Goal: Task Accomplishment & Management: Manage account settings

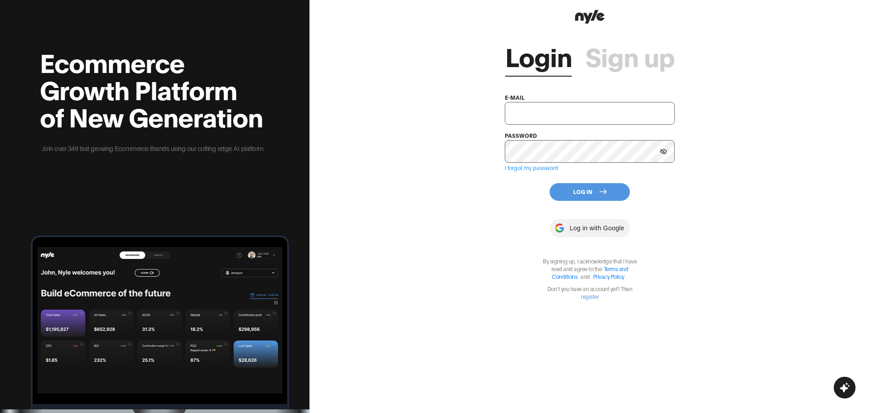
click at [551, 114] on input "text" at bounding box center [590, 113] width 170 height 23
paste input "shopifytest@nyle.ai"
type input "shopifytest@nyle.ai"
click at [662, 155] on button at bounding box center [664, 152] width 14 height 14
click at [616, 192] on button "Log In" at bounding box center [590, 192] width 80 height 18
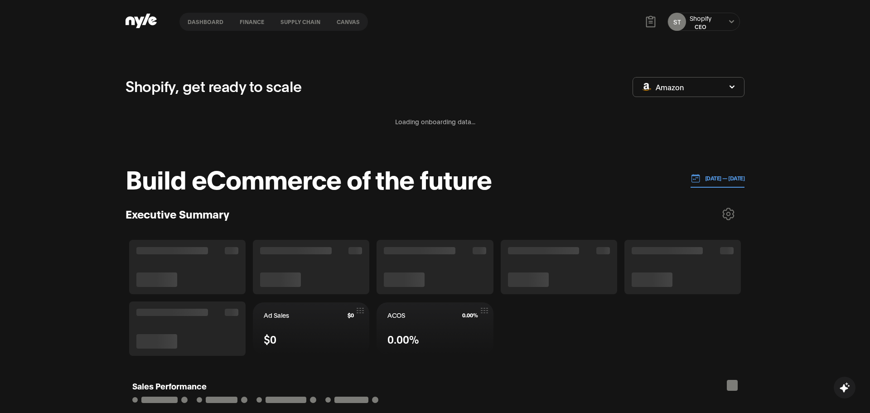
click at [704, 77] on button "Amazon" at bounding box center [689, 87] width 112 height 20
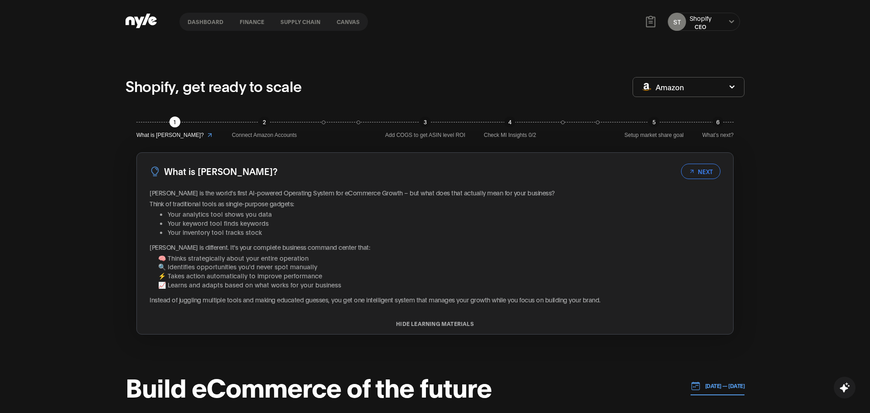
click at [713, 24] on div "ST Shopify CEO" at bounding box center [703, 22] width 73 height 18
click at [730, 22] on icon at bounding box center [731, 21] width 5 height 3
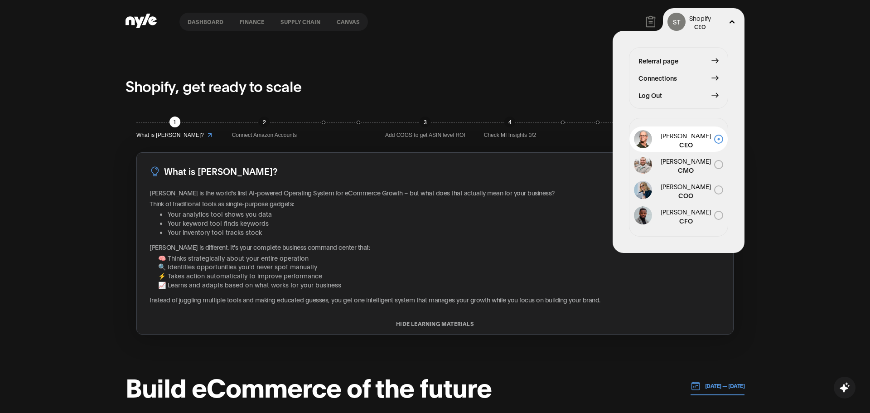
click at [663, 78] on span "Connections" at bounding box center [657, 78] width 39 height 10
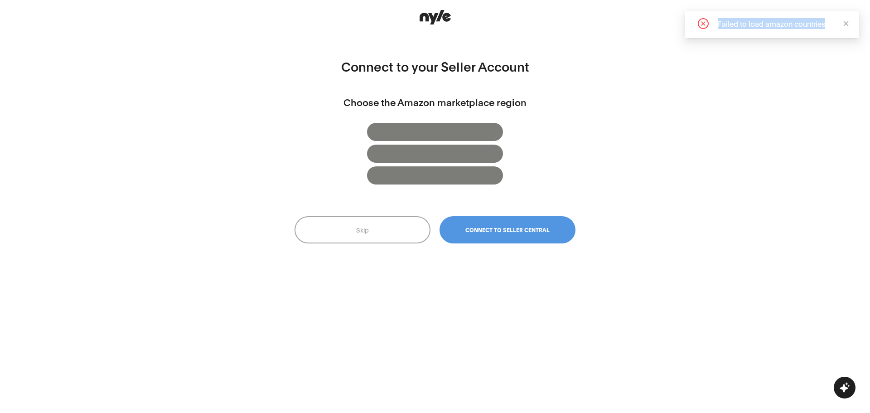
drag, startPoint x: 827, startPoint y: 22, endPoint x: 696, endPoint y: 22, distance: 131.4
click at [697, 21] on div "Failed to load amazon countries" at bounding box center [772, 23] width 152 height 11
click at [383, 236] on button "Skip" at bounding box center [363, 229] width 136 height 27
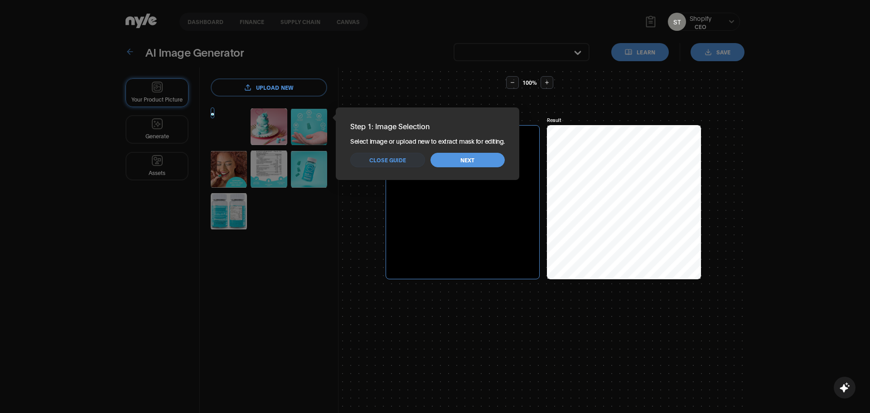
click at [470, 160] on span "Next" at bounding box center [467, 160] width 14 height 9
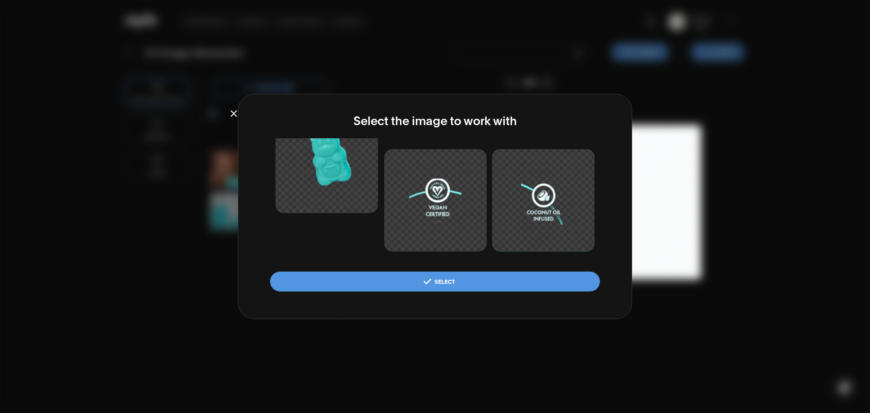
click at [229, 111] on icon "button" at bounding box center [233, 114] width 9 height 10
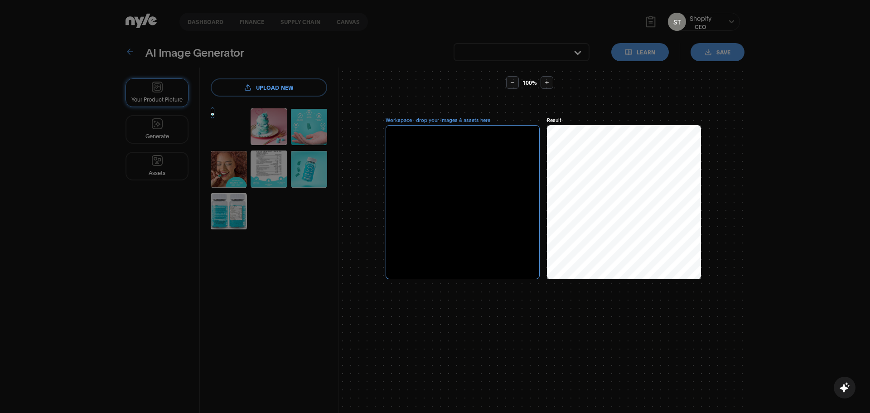
click at [200, 68] on div "Your Product Picture Generate Assets" at bounding box center [163, 262] width 74 height 389
click at [200, 139] on div "Your Product Picture Generate Assets" at bounding box center [163, 262] width 74 height 389
click at [281, 92] on label "upload new" at bounding box center [269, 87] width 116 height 18
click at [0, 0] on input "upload new" at bounding box center [0, 0] width 0 height 0
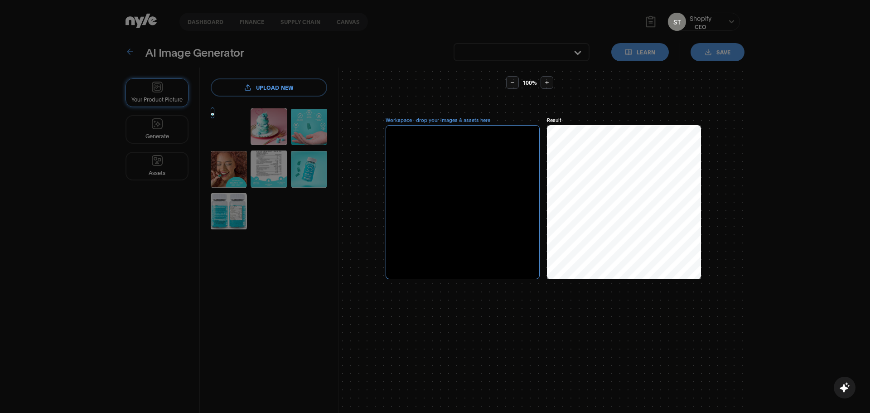
click at [735, 97] on div "100 % Workspace · drop your images & assets here Result" at bounding box center [542, 262] width 406 height 389
click at [625, 99] on div "100 % Workspace · drop your images & assets here Result" at bounding box center [542, 262] width 406 height 389
click at [264, 85] on label "upload new" at bounding box center [269, 87] width 116 height 18
click at [0, 0] on input "upload new" at bounding box center [0, 0] width 0 height 0
click at [484, 169] on div at bounding box center [463, 202] width 154 height 154
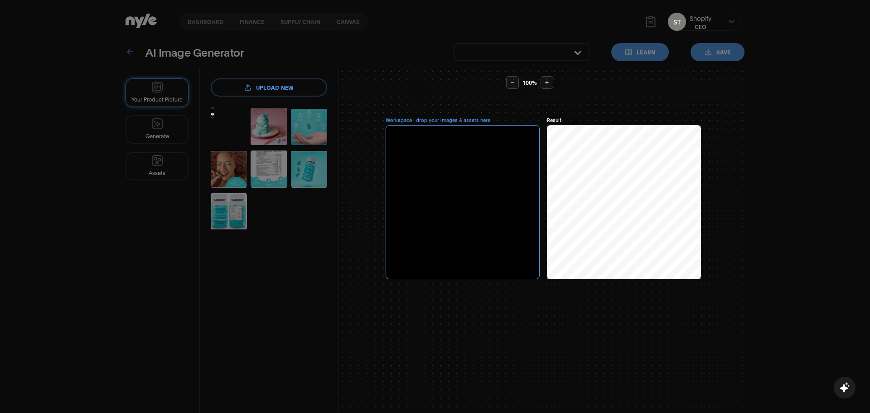
click at [484, 212] on div at bounding box center [463, 202] width 154 height 154
drag, startPoint x: 320, startPoint y: 262, endPoint x: 192, endPoint y: 207, distance: 139.2
click at [200, 262] on div "Your Product Picture Generate Assets" at bounding box center [163, 262] width 74 height 389
click at [166, 116] on div "Your Product Picture Generate Assets" at bounding box center [163, 262] width 74 height 389
click at [145, 77] on div "Your Product Picture Generate Assets" at bounding box center [163, 262] width 74 height 389
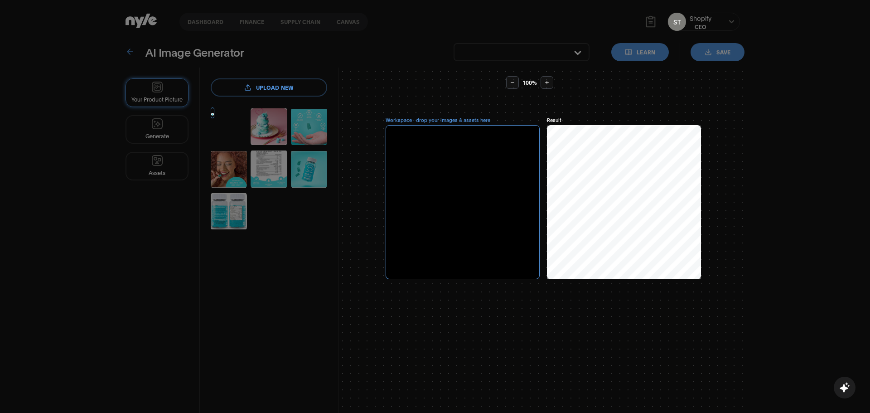
click at [126, 68] on div "Your Product Picture Generate Assets" at bounding box center [163, 262] width 74 height 389
click at [134, 68] on div "Your Product Picture Generate Assets" at bounding box center [163, 262] width 74 height 389
click at [200, 327] on div "Your Product Picture Generate Assets" at bounding box center [163, 262] width 74 height 389
click at [847, 392] on icon "button" at bounding box center [844, 387] width 11 height 11
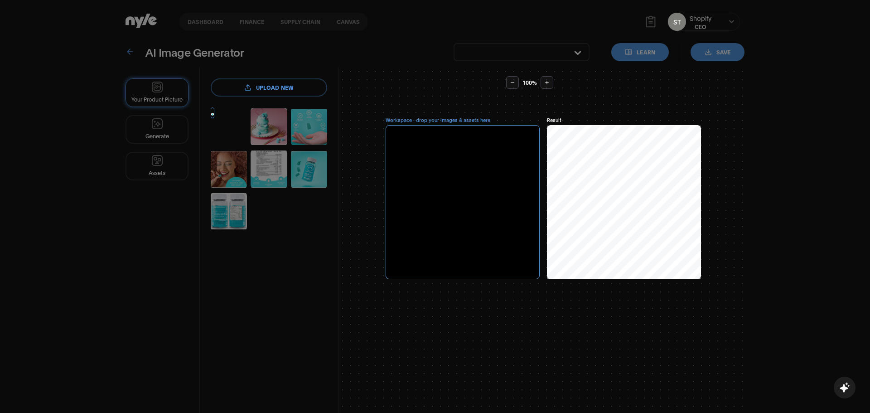
click at [200, 68] on div "Your Product Picture Generate Assets" at bounding box center [163, 262] width 74 height 389
click at [547, 84] on icon at bounding box center [546, 82] width 5 height 5
click at [513, 88] on button at bounding box center [512, 82] width 13 height 13
click at [513, 85] on button at bounding box center [512, 82] width 13 height 13
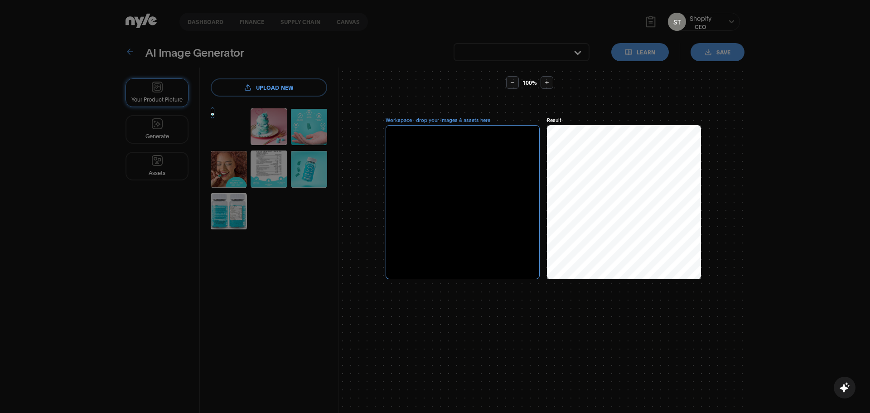
click at [513, 85] on button at bounding box center [512, 82] width 13 height 13
click at [319, 92] on label "upload new" at bounding box center [269, 87] width 116 height 18
click at [0, 0] on input "upload new" at bounding box center [0, 0] width 0 height 0
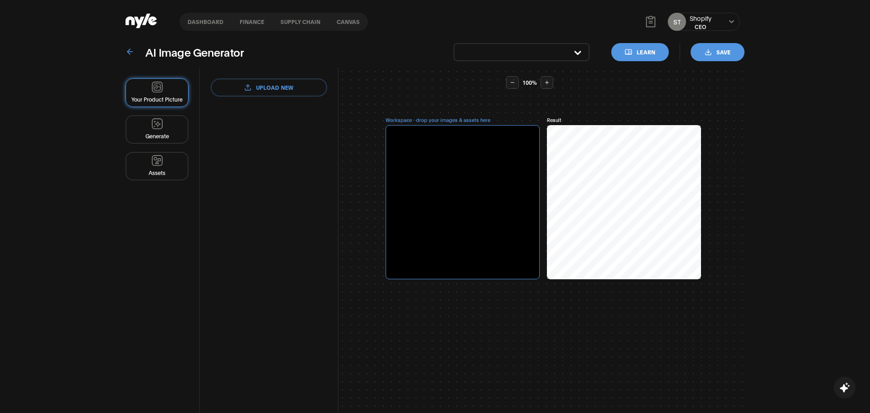
click at [715, 21] on div "ST Shopify CEO" at bounding box center [703, 22] width 73 height 18
click at [732, 24] on button at bounding box center [731, 21] width 7 height 7
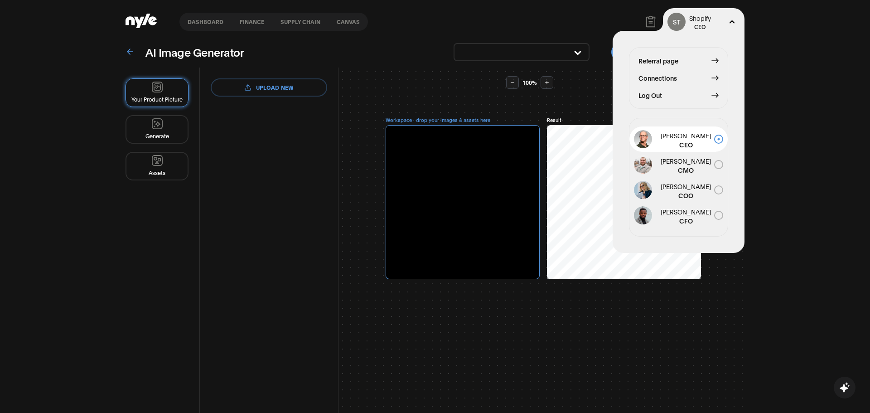
click at [667, 77] on span "Connections" at bounding box center [657, 78] width 39 height 10
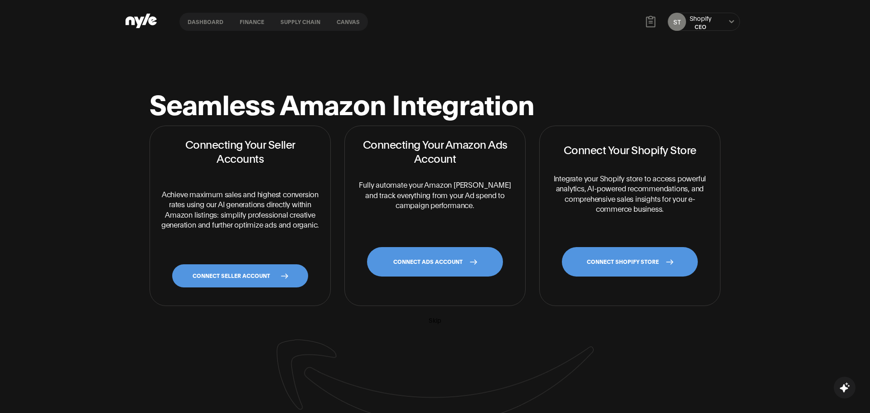
click at [646, 265] on link "CONNECT SHOPIFY STORE" at bounding box center [630, 261] width 136 height 29
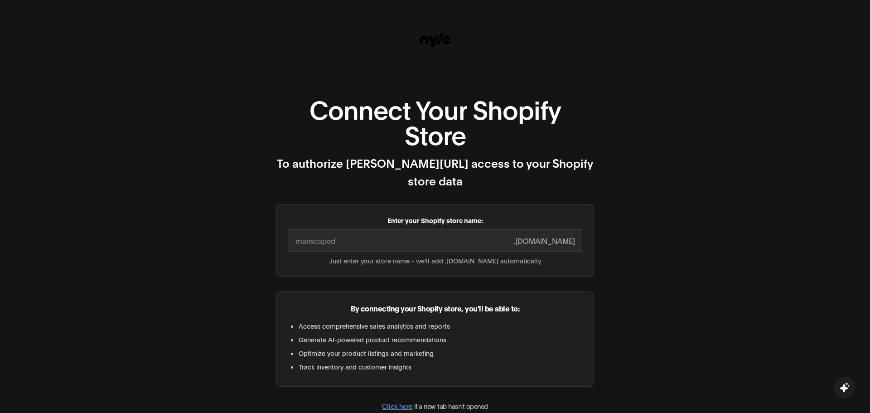
click at [392, 229] on input "Enter your Shopify store name:" at bounding box center [435, 240] width 295 height 23
click at [435, 232] on input "Enter your Shopify store name:" at bounding box center [435, 240] width 295 height 23
paste input "[DOMAIN_NAME]"
drag, startPoint x: 376, startPoint y: 221, endPoint x: 334, endPoint y: 226, distance: 42.4
click at [334, 229] on input "[DOMAIN_NAME]" at bounding box center [435, 240] width 295 height 23
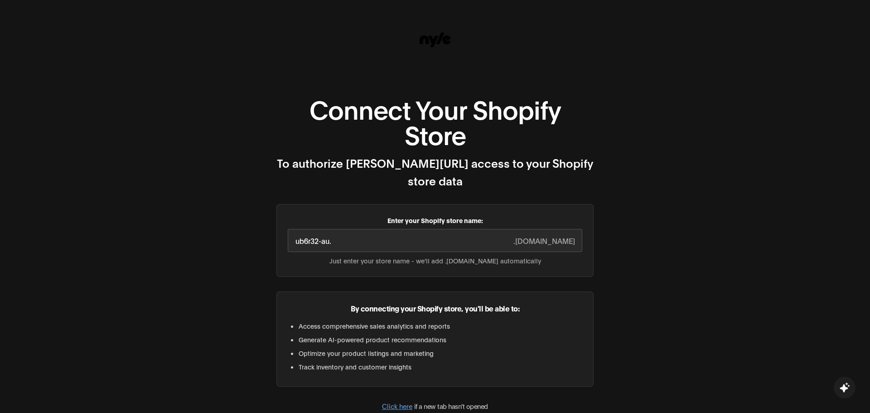
click at [498, 229] on input "ub6r32-au." at bounding box center [435, 240] width 295 height 23
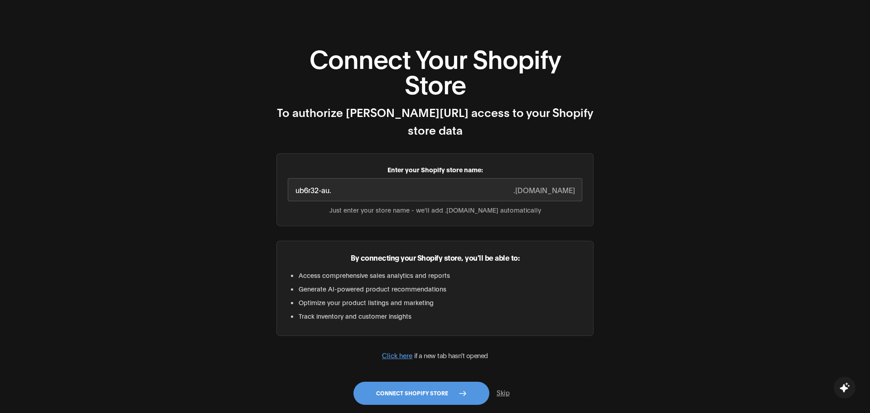
scroll to position [55, 0]
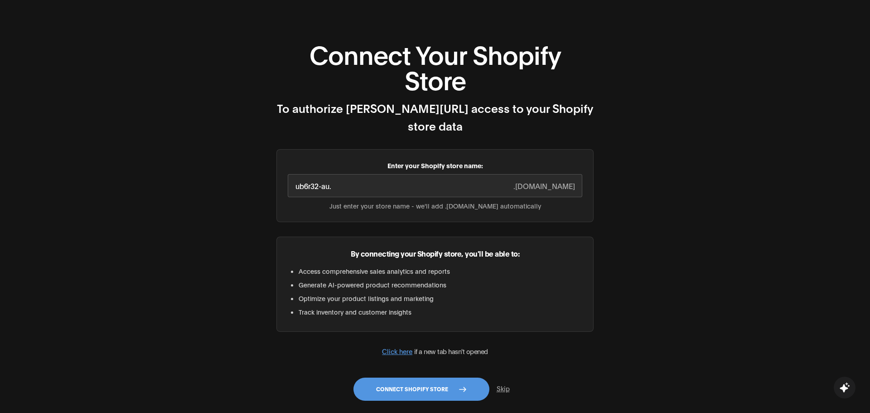
click at [366, 174] on input "ub6r32-au." at bounding box center [435, 185] width 295 height 23
type input "ub6r32-au"
click at [428, 377] on button "Connect Shopify Store" at bounding box center [421, 388] width 136 height 23
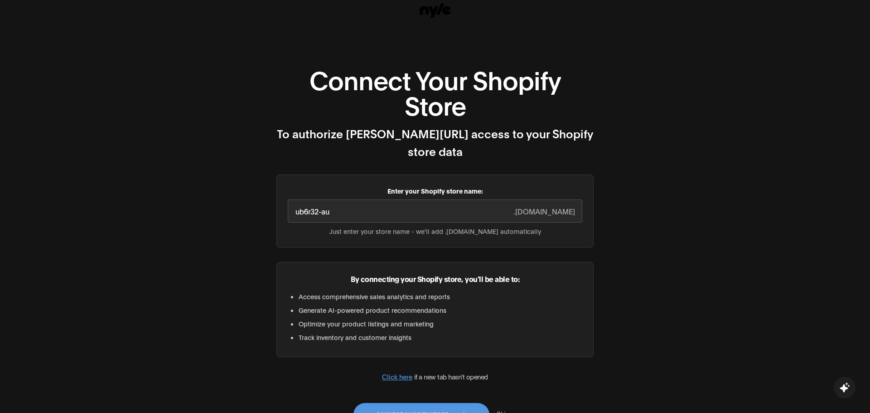
scroll to position [0, 0]
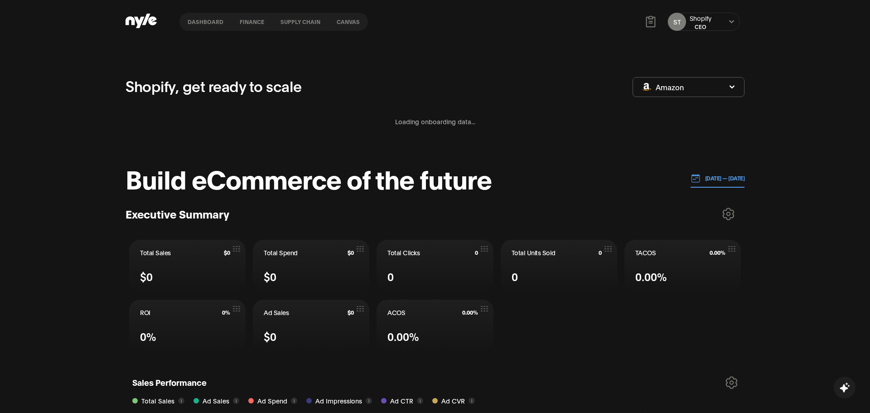
click at [709, 24] on div "CEO" at bounding box center [701, 27] width 22 height 8
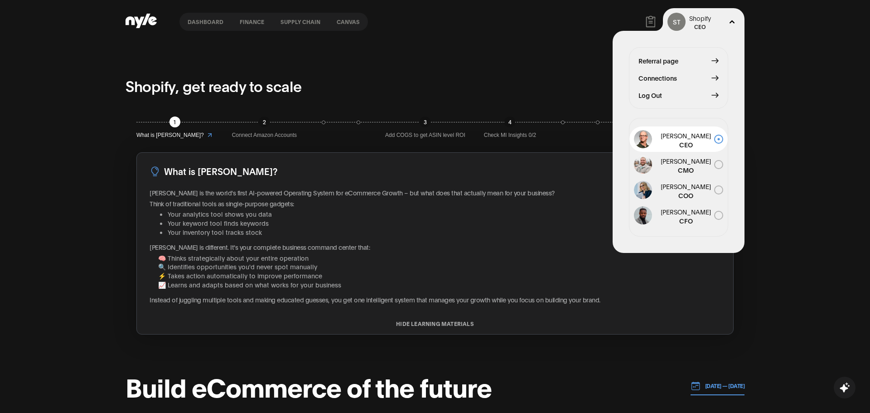
click at [681, 78] on button "Connections" at bounding box center [678, 78] width 80 height 10
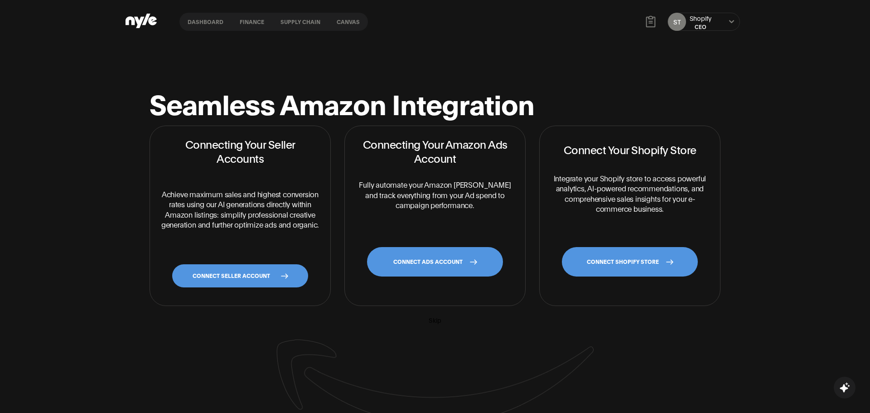
click at [631, 264] on link "CONNECT SHOPIFY STORE" at bounding box center [630, 261] width 136 height 29
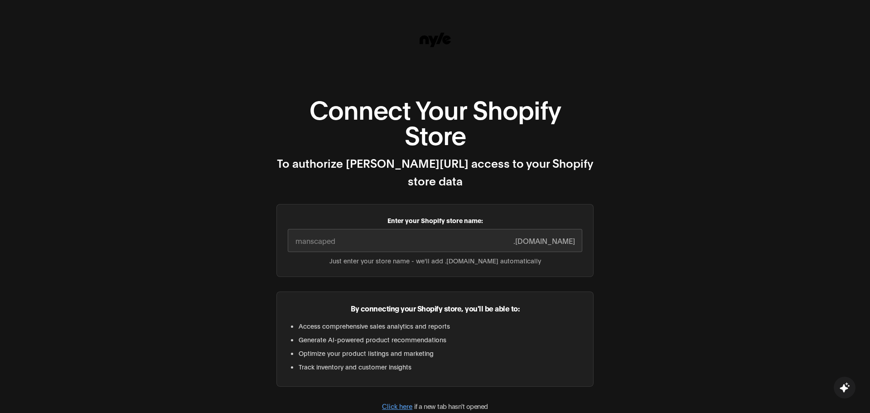
click at [490, 229] on input "Enter your Shopify store name:" at bounding box center [435, 240] width 295 height 23
paste input "[DOMAIN_NAME]"
drag, startPoint x: 397, startPoint y: 222, endPoint x: 331, endPoint y: 227, distance: 66.3
click at [331, 229] on input "[DOMAIN_NAME]" at bounding box center [435, 240] width 295 height 23
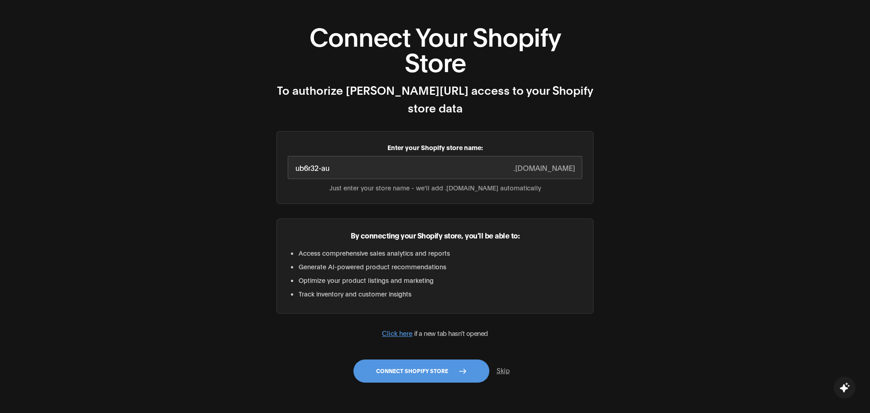
scroll to position [78, 0]
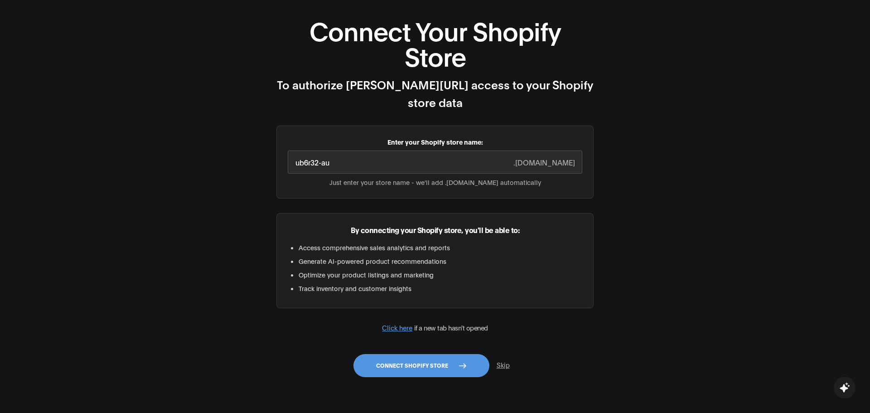
type input "ub6r32-au"
click at [425, 354] on button "Connect Shopify Store" at bounding box center [421, 365] width 136 height 23
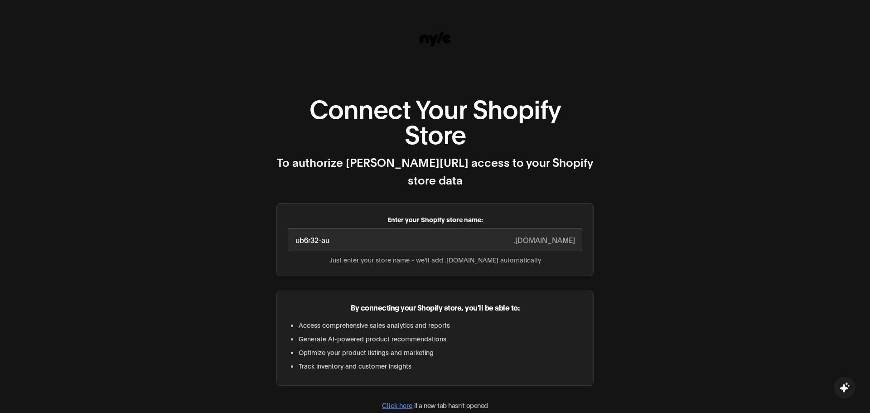
scroll to position [0, 0]
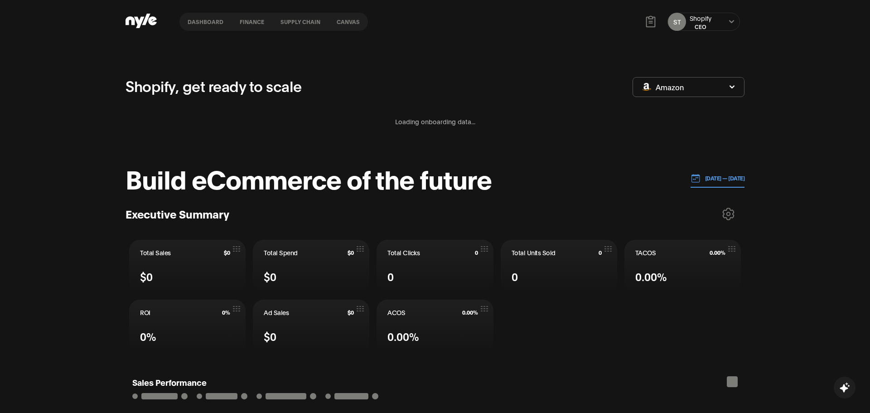
click at [692, 26] on div "CEO" at bounding box center [701, 27] width 22 height 8
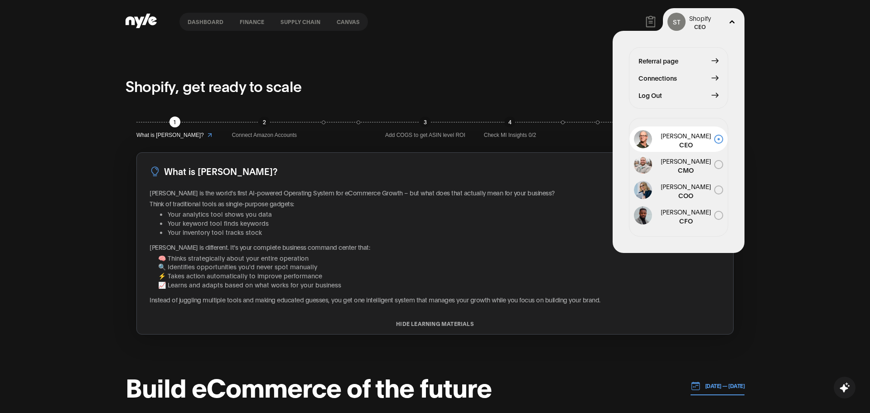
click at [428, 36] on div "Dashboard finance Supply chain Canvas ST Shopify CEO Referral page Connections …" at bounding box center [435, 22] width 619 height 44
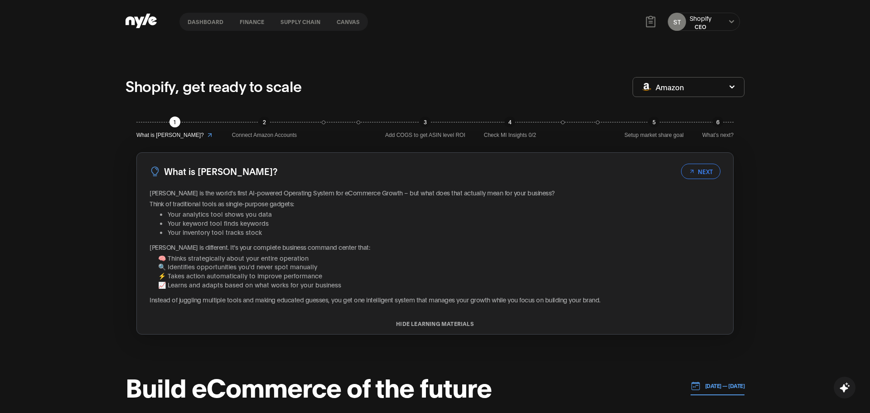
click at [217, 24] on button "Dashboard" at bounding box center [205, 22] width 52 height 6
click at [198, 25] on nav "Dashboard finance Supply chain Canvas" at bounding box center [273, 22] width 189 height 18
click at [199, 23] on button "Dashboard" at bounding box center [205, 22] width 52 height 6
click at [208, 22] on button "Dashboard" at bounding box center [205, 22] width 52 height 6
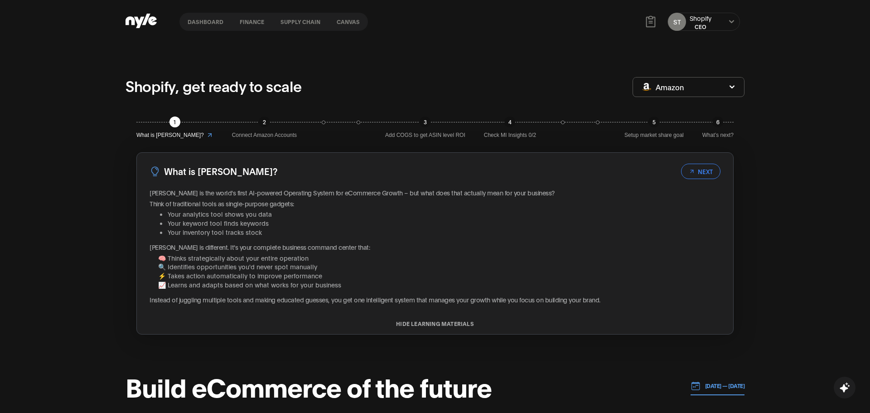
click at [208, 22] on button "Dashboard" at bounding box center [205, 22] width 52 height 6
click at [260, 22] on button "finance" at bounding box center [252, 22] width 41 height 6
click at [294, 24] on button "Supply chain" at bounding box center [300, 22] width 56 height 6
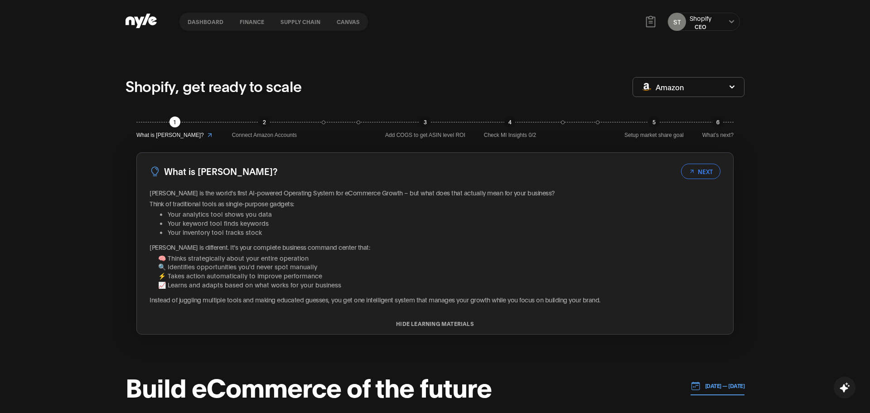
click at [342, 21] on button "Canvas" at bounding box center [348, 22] width 39 height 6
click at [210, 22] on button "Dashboard" at bounding box center [205, 22] width 52 height 6
click at [216, 24] on button "Dashboard" at bounding box center [205, 22] width 52 height 6
click at [674, 89] on span "Amazon" at bounding box center [670, 87] width 28 height 10
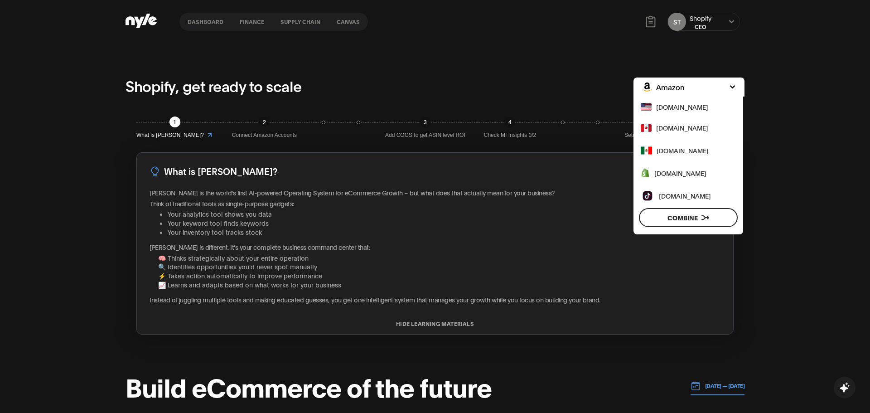
click at [673, 174] on span "www.shopify.com" at bounding box center [680, 173] width 52 height 10
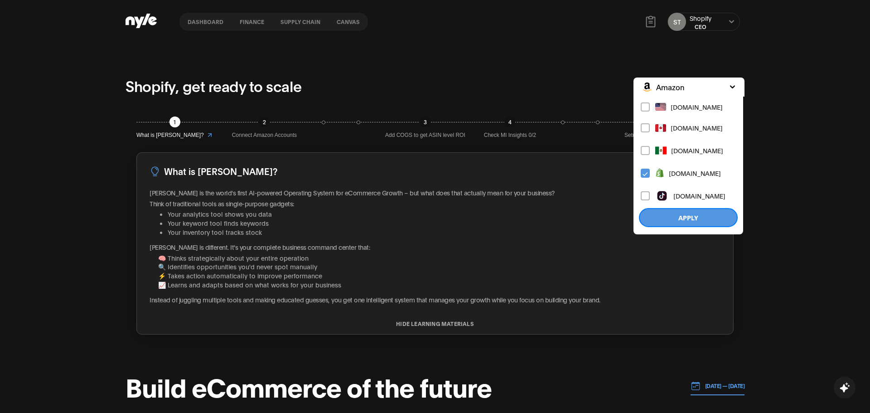
click at [674, 213] on button "Apply" at bounding box center [688, 217] width 99 height 19
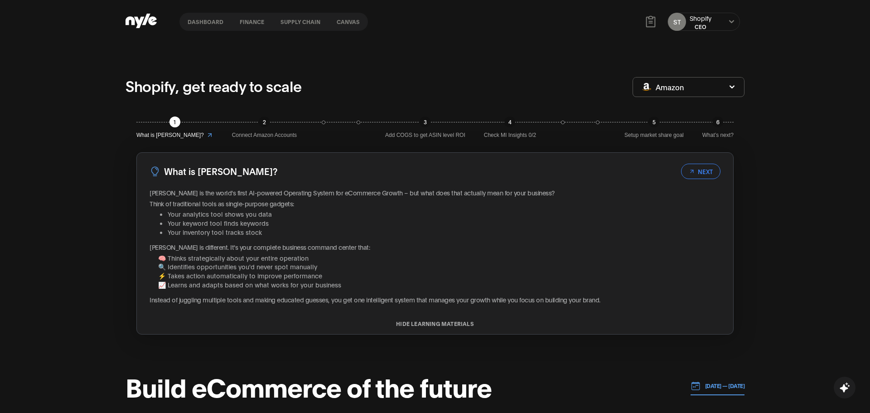
click at [706, 18] on div "Shopify" at bounding box center [701, 18] width 22 height 9
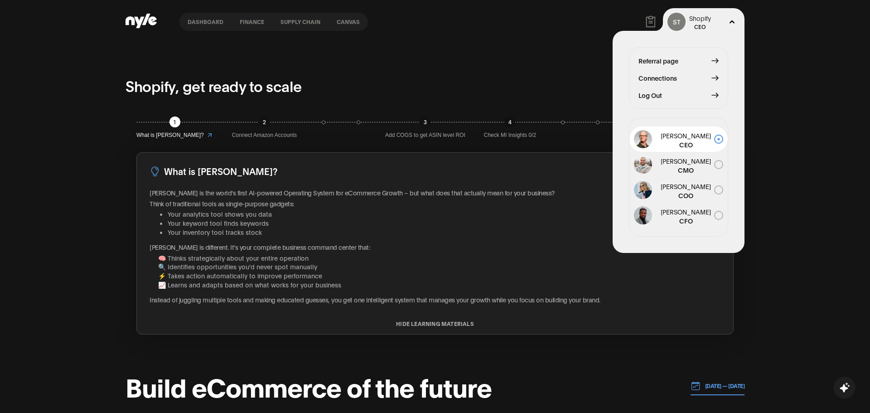
click at [669, 76] on span "Connections" at bounding box center [657, 78] width 39 height 10
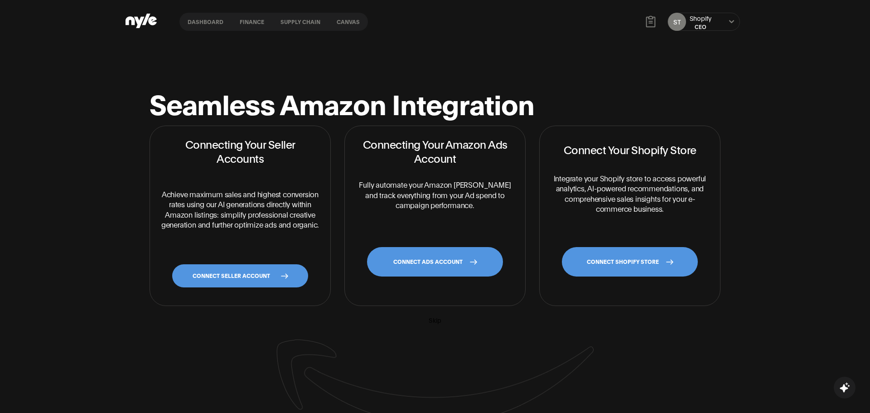
click at [653, 259] on link "CONNECT SHOPIFY STORE" at bounding box center [630, 261] width 136 height 29
